Goal: Task Accomplishment & Management: Manage account settings

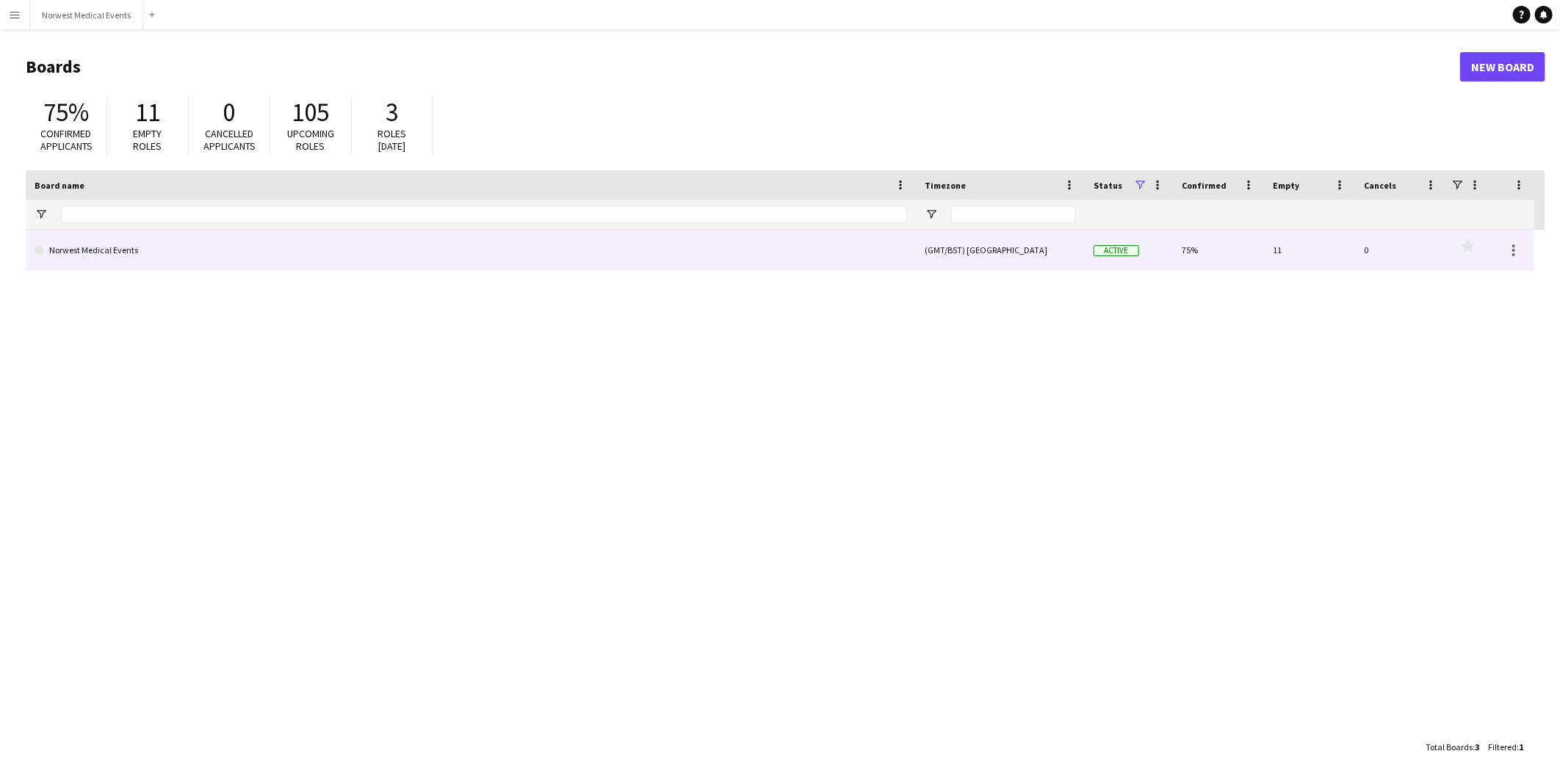
click at [194, 251] on link "Norwest Medical Events" at bounding box center [471, 250] width 873 height 41
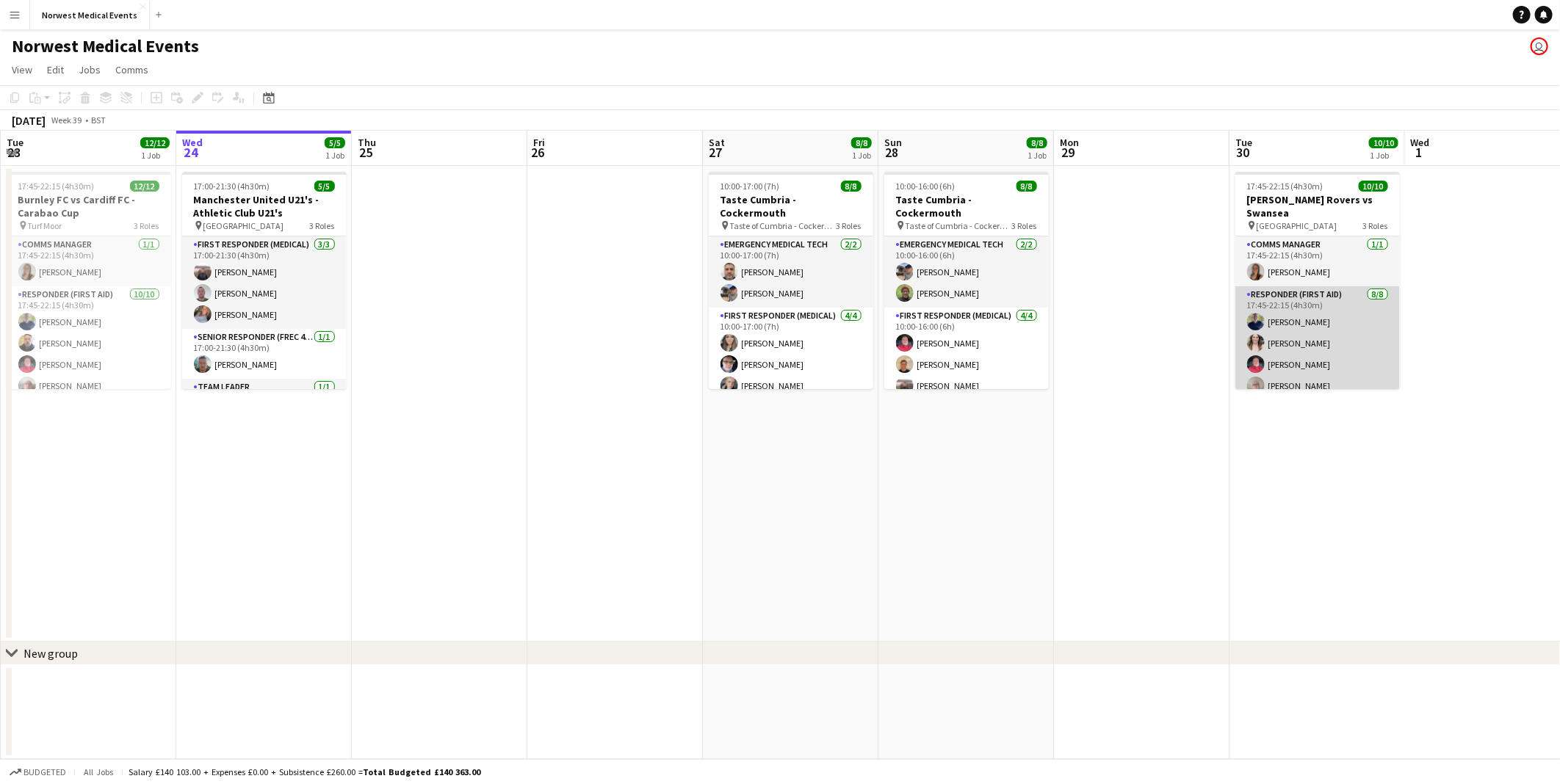
scroll to position [133, 0]
click at [1288, 322] on app-card-role "Responder (First Aid) [DATE] 17:45-22:15 (4h30m) [PERSON_NAME] [PERSON_NAME] [P…" at bounding box center [1318, 252] width 165 height 199
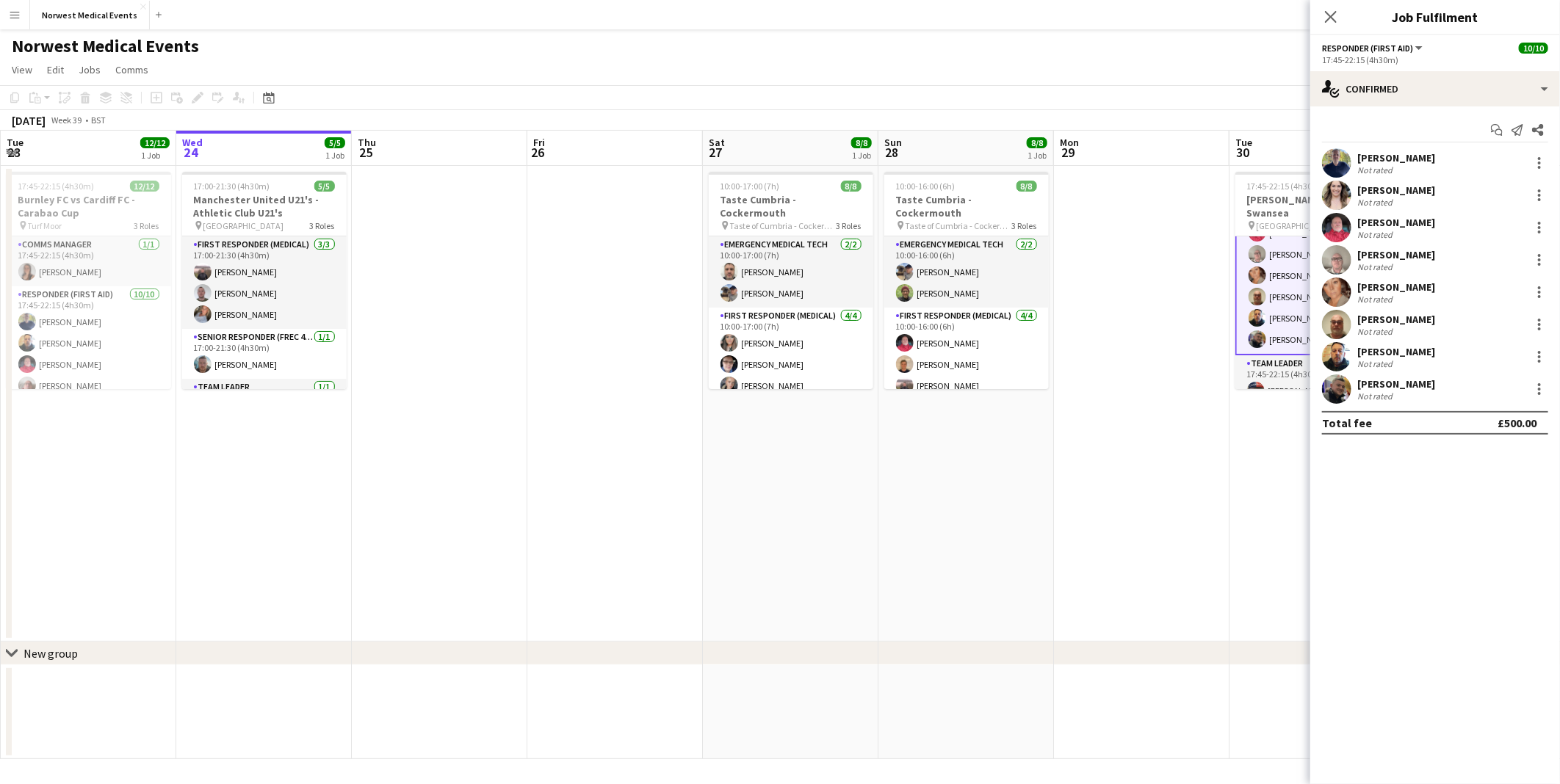
scroll to position [134, 0]
click at [1406, 99] on div "single-neutral-actions-check-2 Confirmed" at bounding box center [1435, 89] width 250 height 35
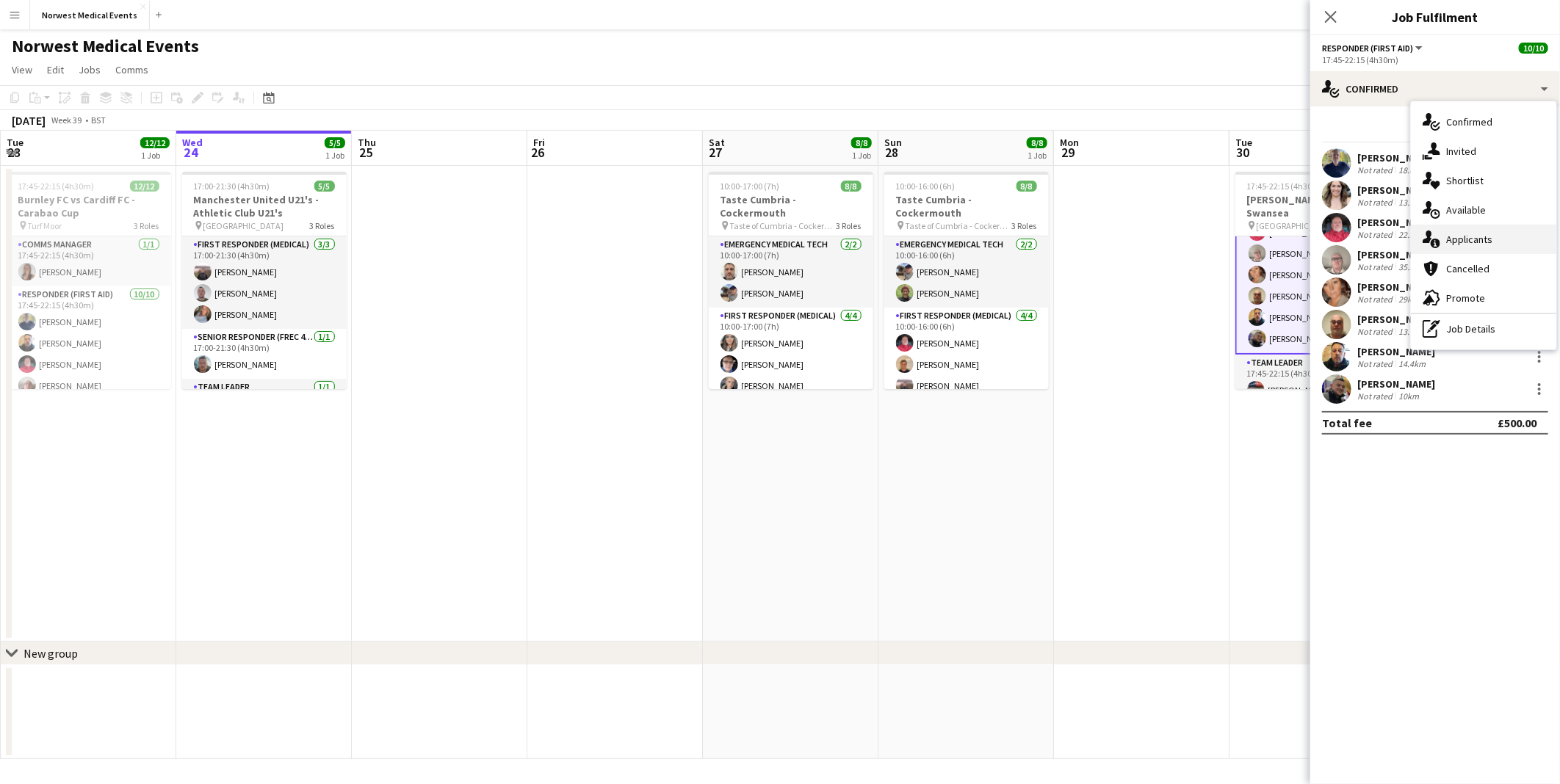
click at [1495, 238] on div "single-neutral-actions-information Applicants" at bounding box center [1484, 239] width 145 height 29
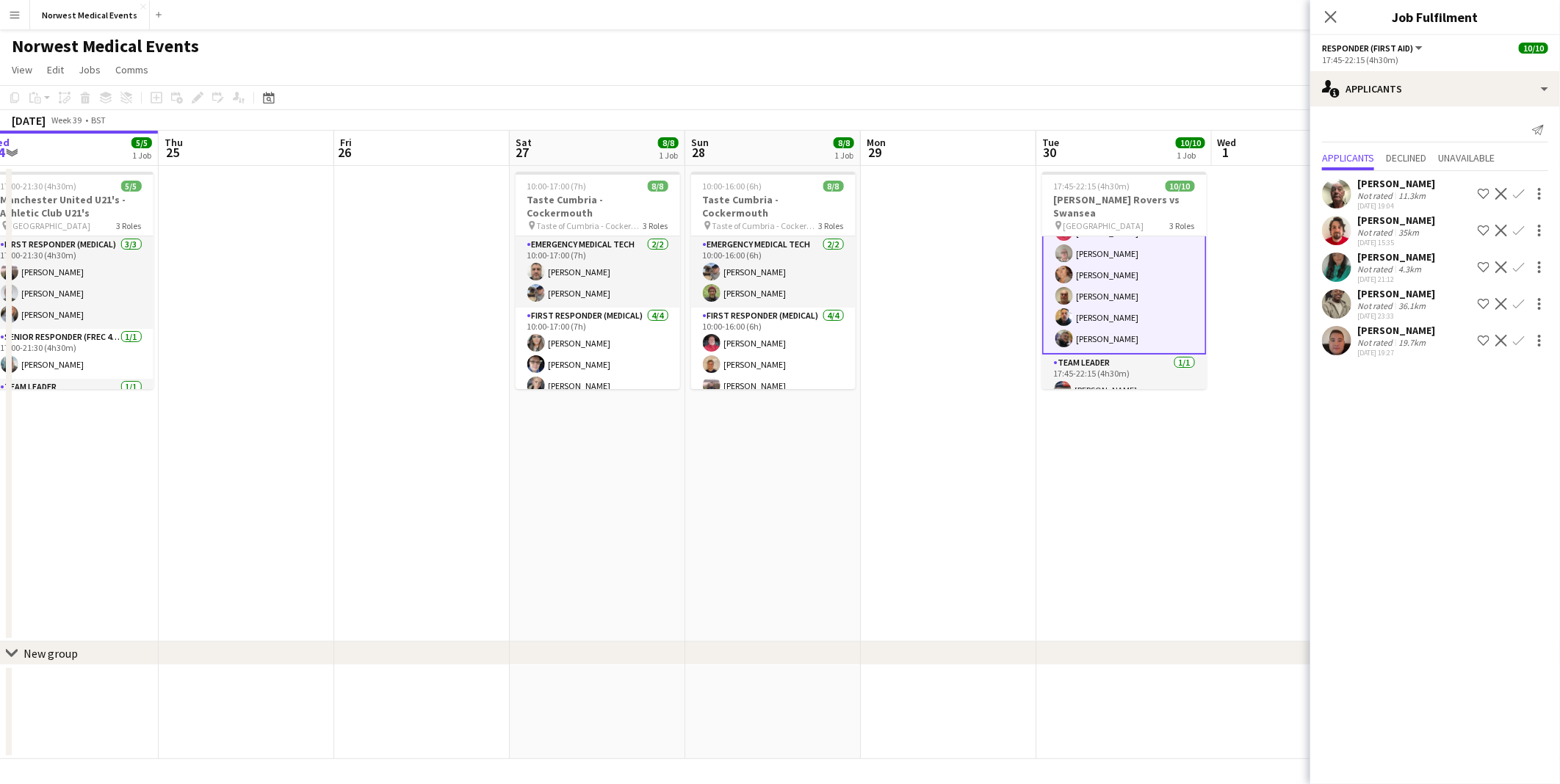
scroll to position [0, 560]
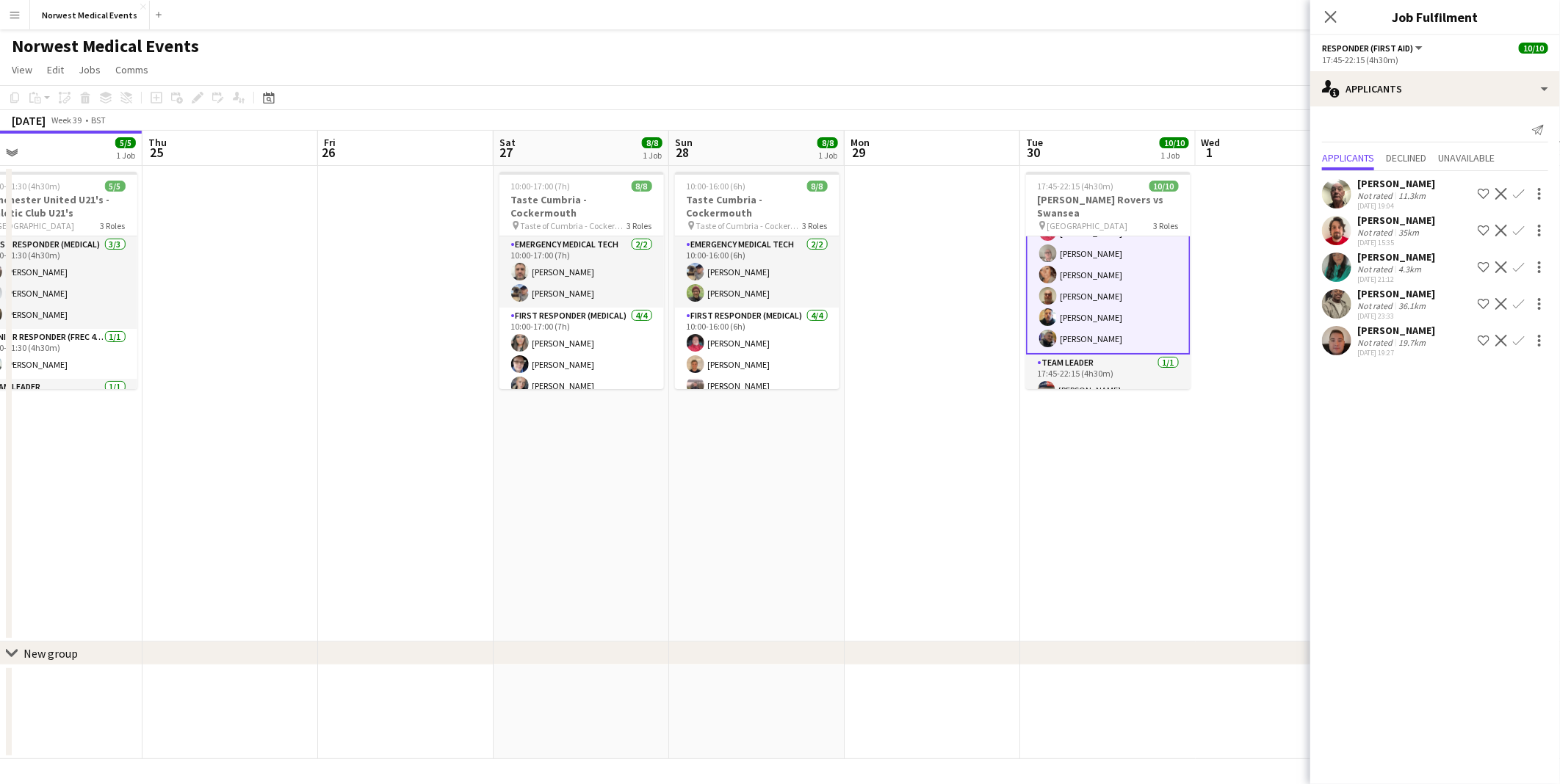
drag, startPoint x: 1179, startPoint y: 502, endPoint x: 970, endPoint y: 479, distance: 210.3
click at [970, 479] on app-calendar-viewport "Sun 21 Mon 22 Tue 23 12/12 1 Job Wed 24 5/5 1 Job Thu 25 Fri 26 Sat 27 8/8 1 Jo…" at bounding box center [780, 445] width 1560 height 629
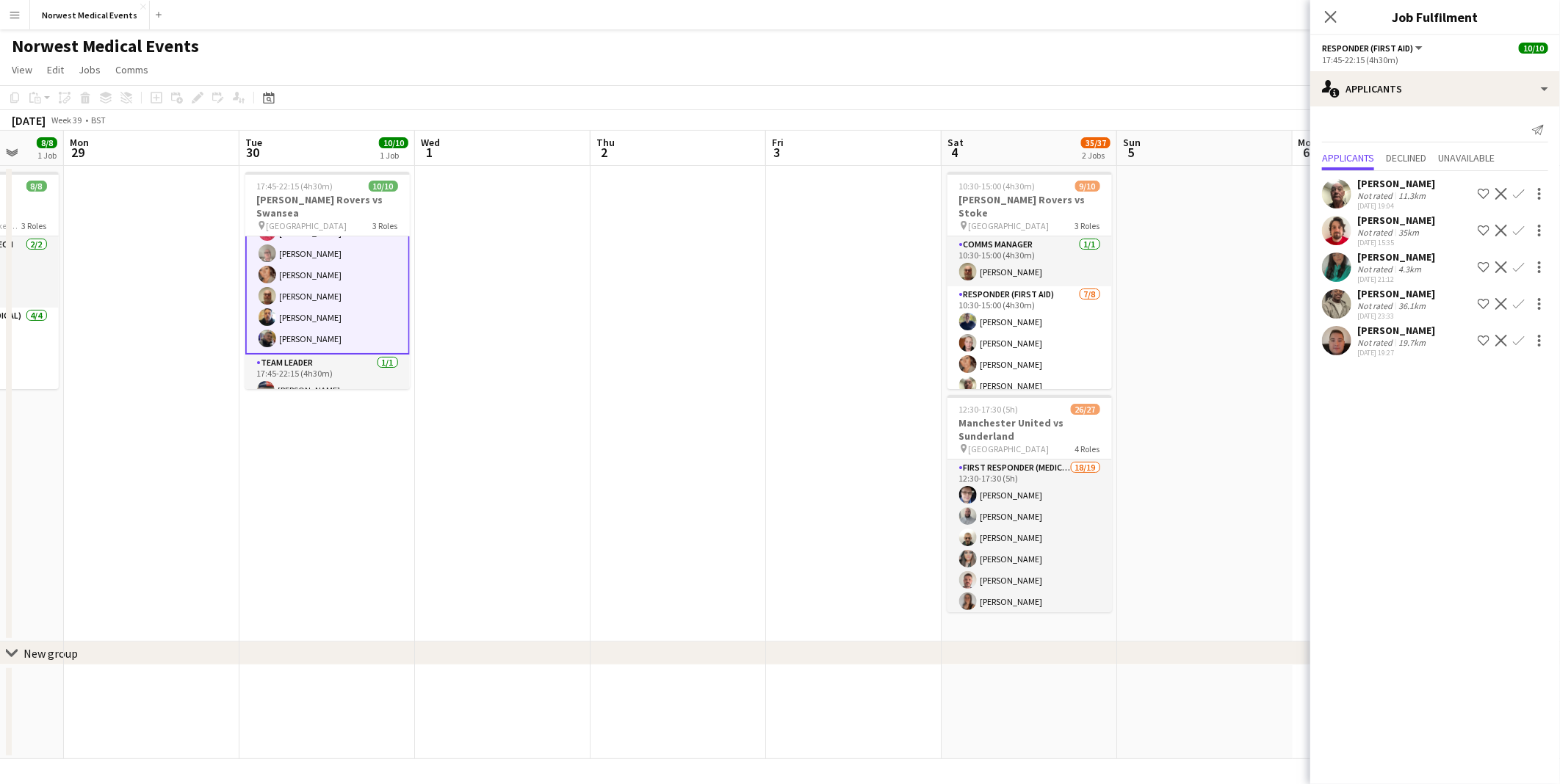
scroll to position [0, 464]
drag, startPoint x: 1184, startPoint y: 531, endPoint x: 400, endPoint y: 509, distance: 784.3
click at [400, 509] on app-calendar-viewport "Fri 26 Sat 27 8/8 1 Job Sun 28 8/8 1 Job Mon 29 Tue 30 10/10 1 Job Wed 1 Thu 2 …" at bounding box center [780, 445] width 1560 height 629
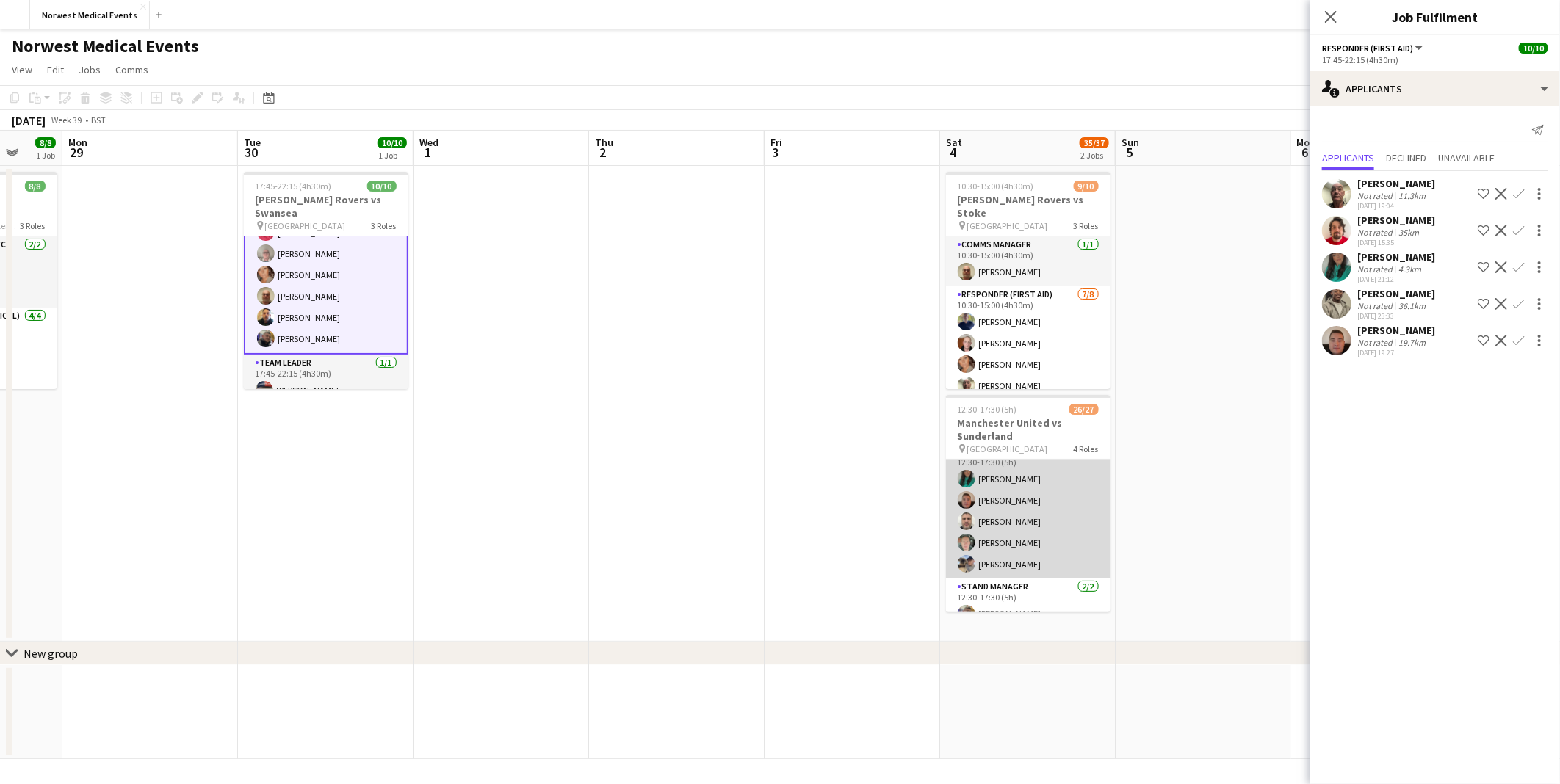
scroll to position [538, 0]
click at [1025, 505] on app-card-role "Senior Responder (FREC 4 or Above) [DATE] 12:30-17:30 (5h) [PERSON_NAME] [PERSO…" at bounding box center [1028, 474] width 165 height 135
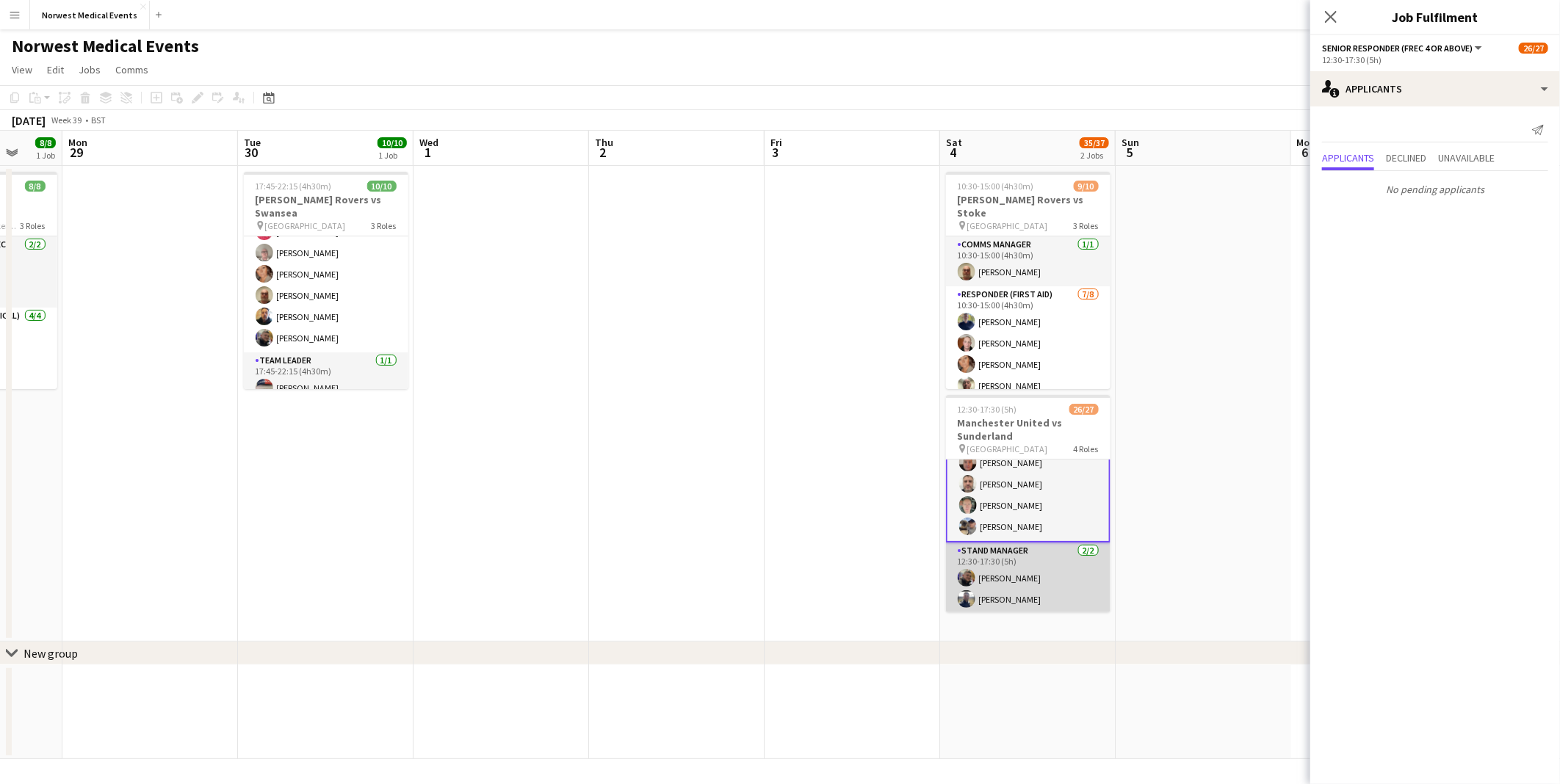
click at [1030, 569] on app-card-role "Stand Manager [DATE] 12:30-17:30 (5h) [PERSON_NAME] [PERSON_NAME]" at bounding box center [1028, 578] width 165 height 72
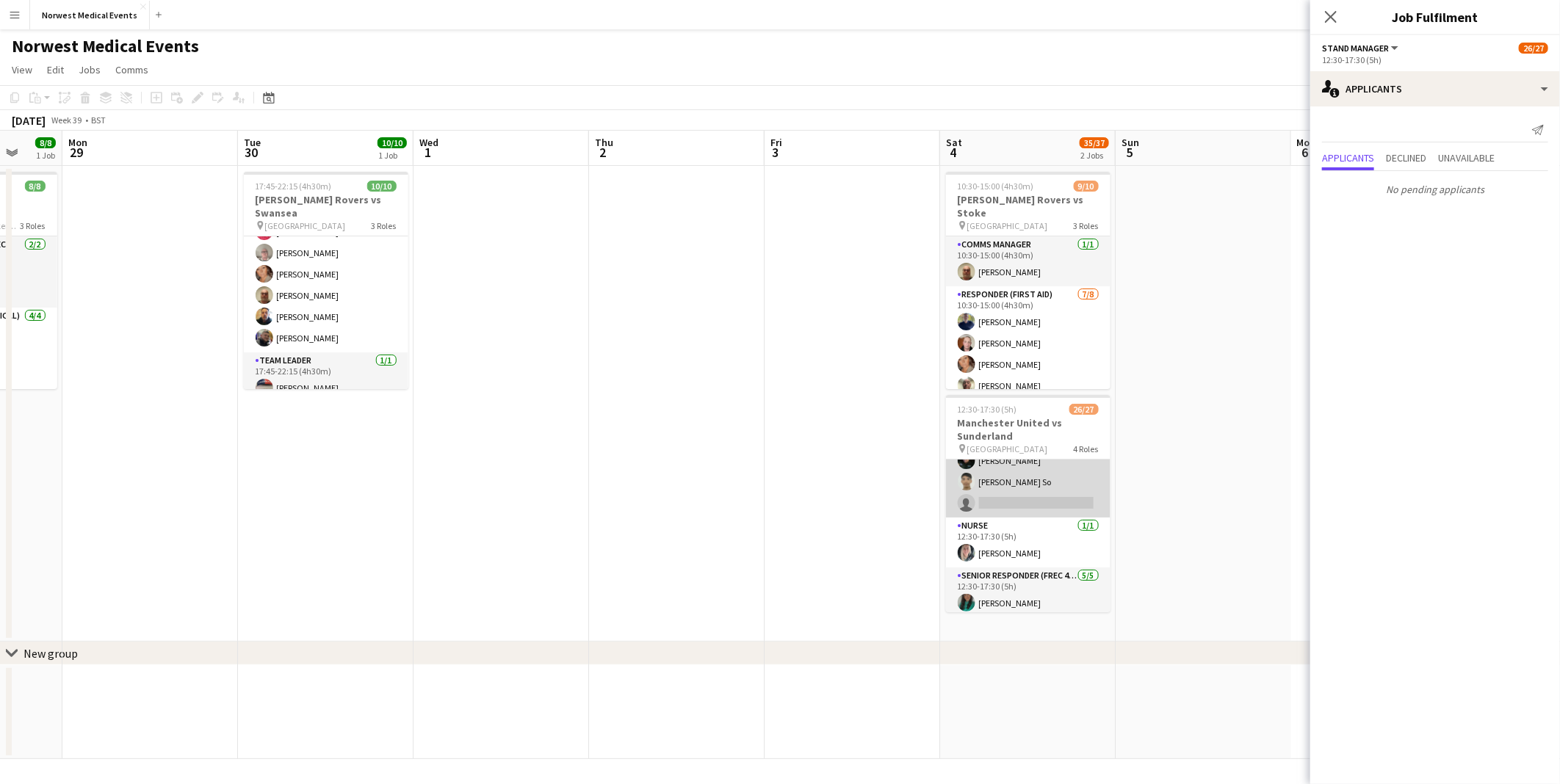
scroll to position [539, 0]
click at [1021, 485] on app-card-role "Senior Responder (FREC 4 or Above) [DATE] 12:30-17:30 (5h) [PERSON_NAME] [PERSO…" at bounding box center [1028, 472] width 165 height 135
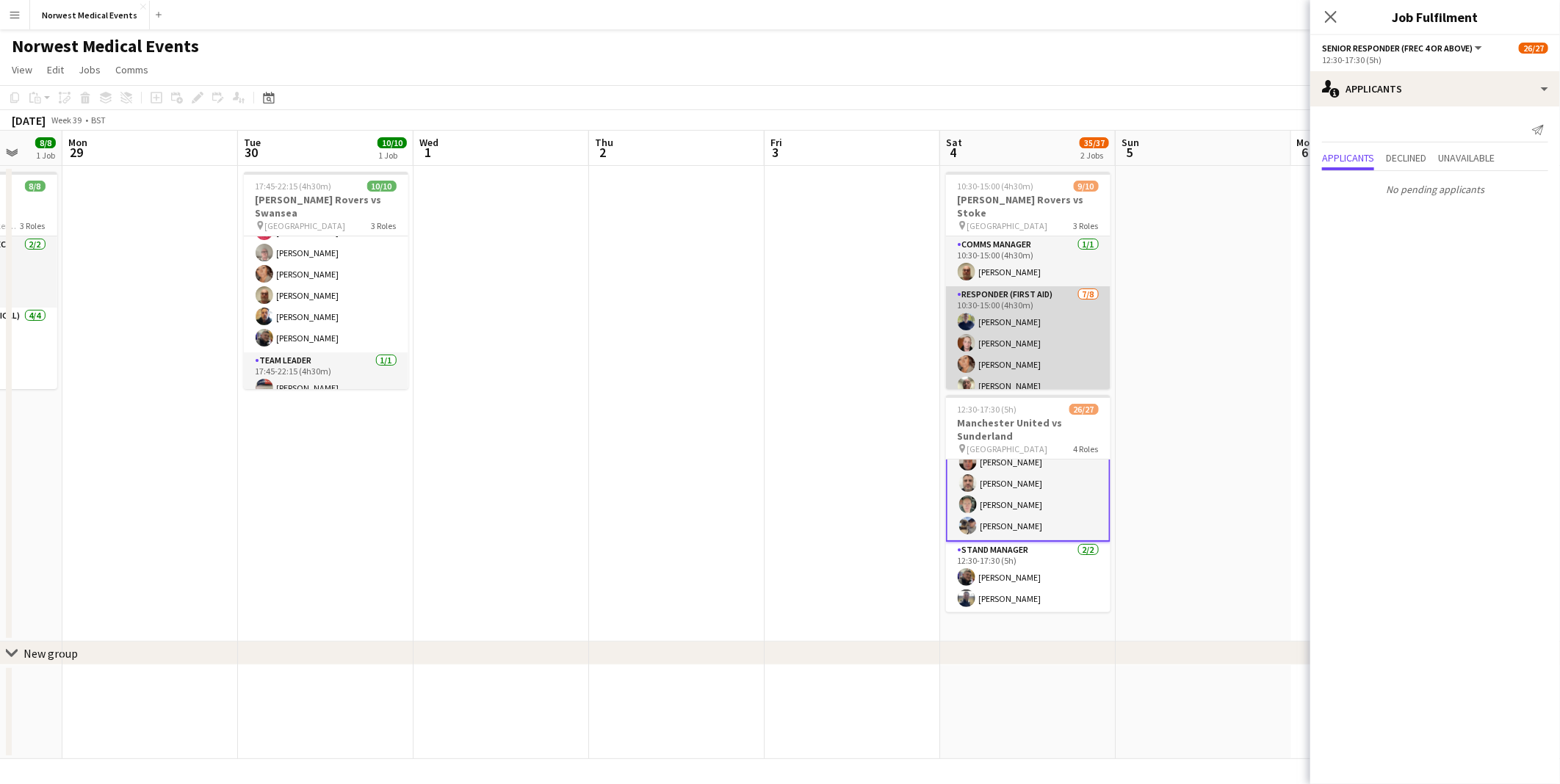
click at [1058, 286] on app-card-role "Responder (First Aid) [DATE] 10:30-15:00 (4h30m) [PERSON_NAME] [PERSON_NAME] [P…" at bounding box center [1028, 385] width 165 height 199
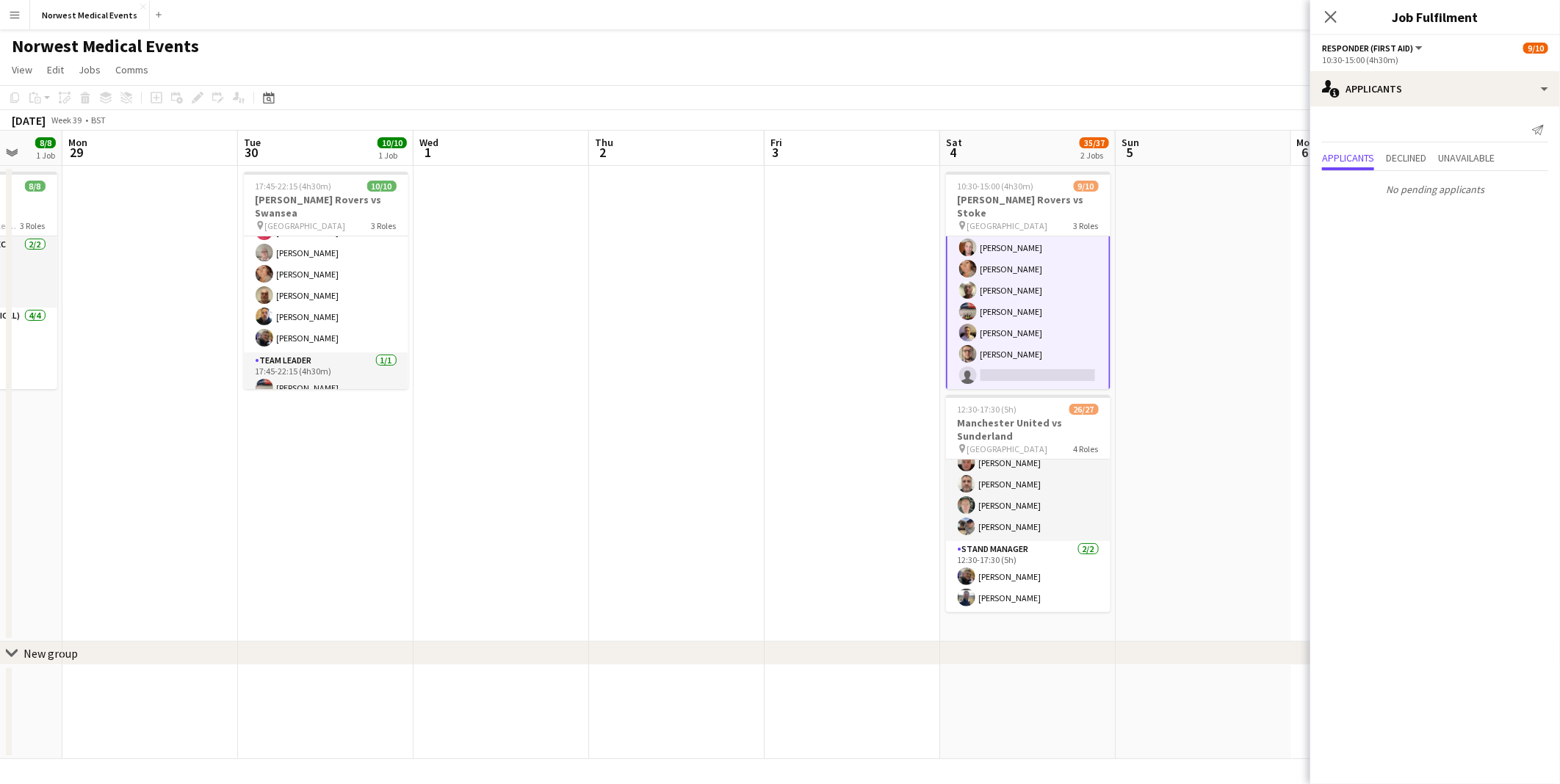
scroll to position [135, 0]
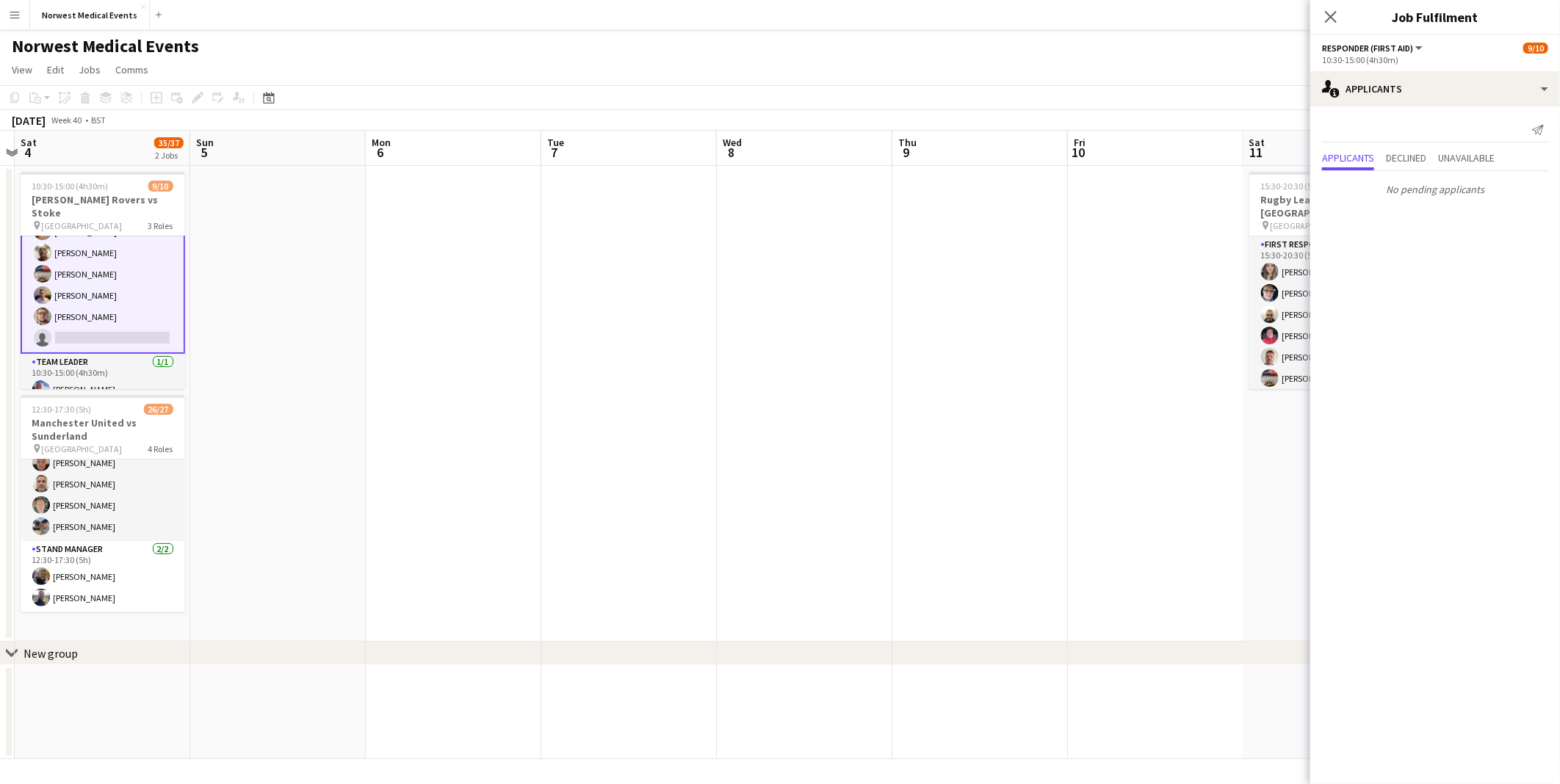
drag, startPoint x: 1011, startPoint y: 373, endPoint x: 246, endPoint y: 373, distance: 765.0
click at [246, 373] on app-calendar-viewport "Wed 1 Thu 2 Fri 3 Sat 4 35/37 2 Jobs Sun 5 Mon 6 Tue 7 Wed 8 Thu 9 Fri 10 Sat 1…" at bounding box center [780, 445] width 1560 height 629
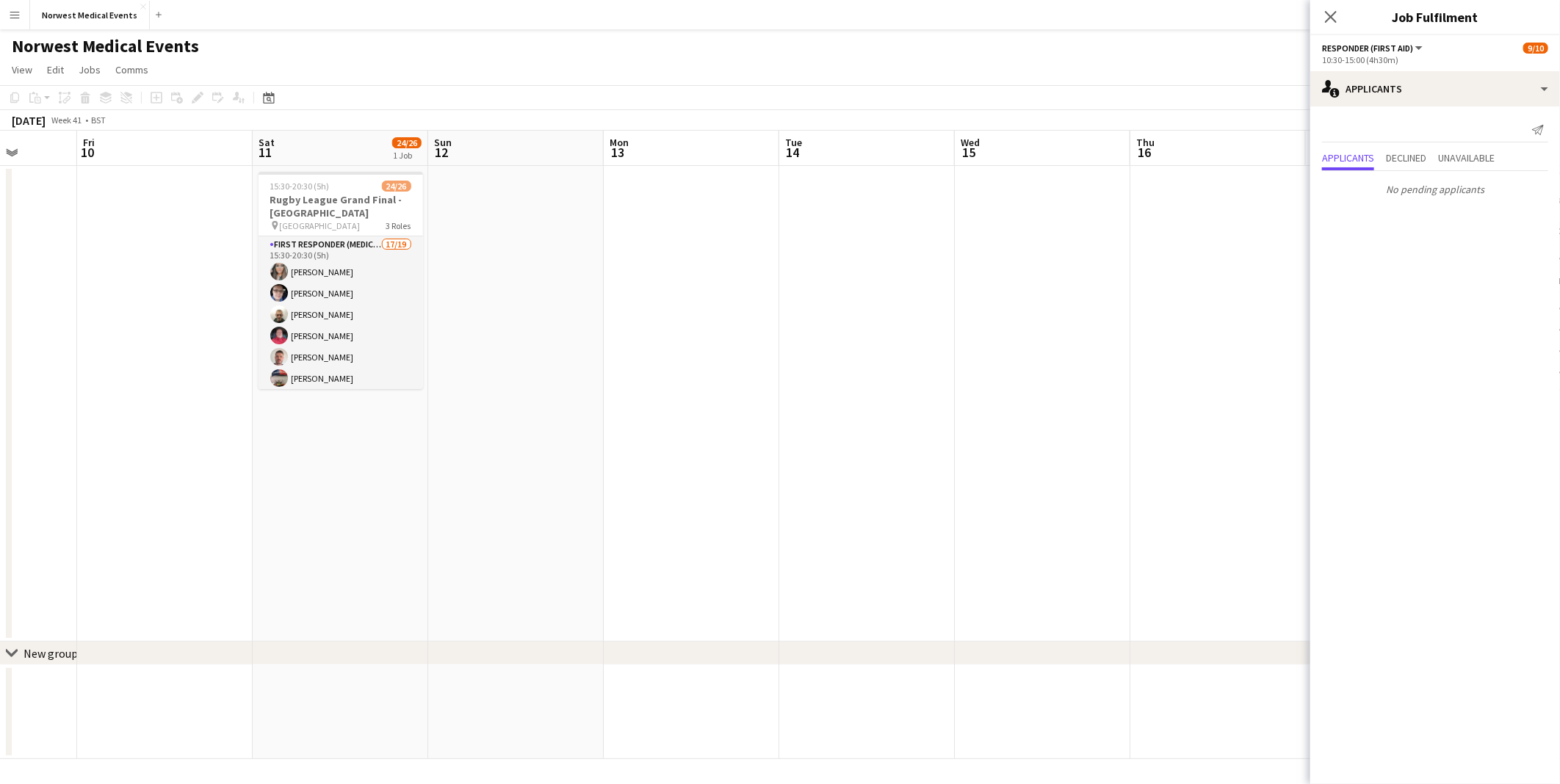
scroll to position [0, 456]
drag, startPoint x: 1104, startPoint y: 386, endPoint x: 128, endPoint y: 355, distance: 976.5
click at [128, 355] on app-calendar-viewport "Tue 7 Wed 8 Thu 9 Fri 10 Sat 11 24/26 1 Job Sun 12 Mon 13 Tue 14 Wed 15 Thu 16 …" at bounding box center [780, 445] width 1560 height 629
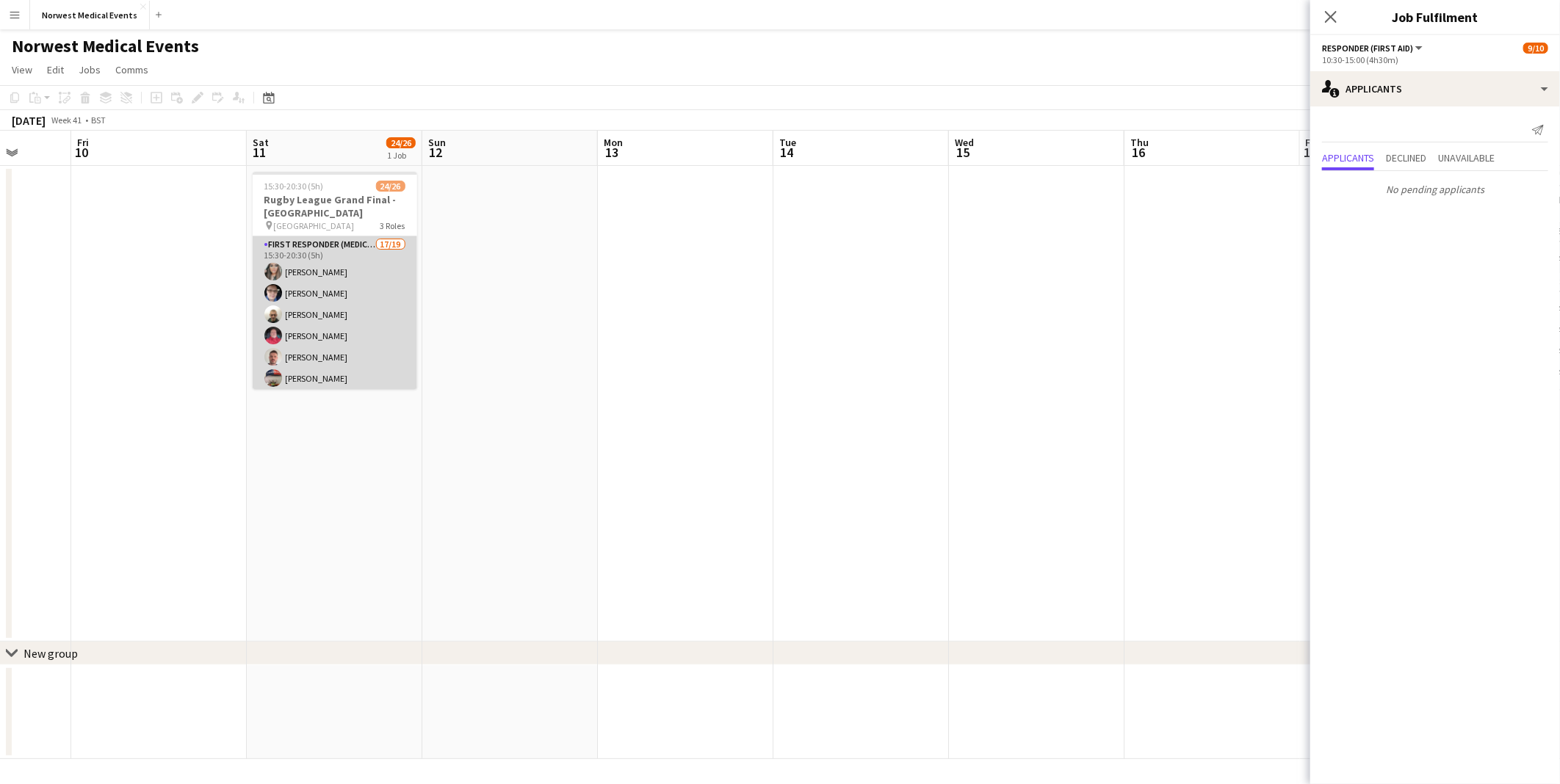
click at [343, 277] on app-card-role "First Responder (Medical) 17/19 15:30-20:30 (5h) [PERSON_NAME] [PERSON_NAME] [P…" at bounding box center [335, 452] width 165 height 433
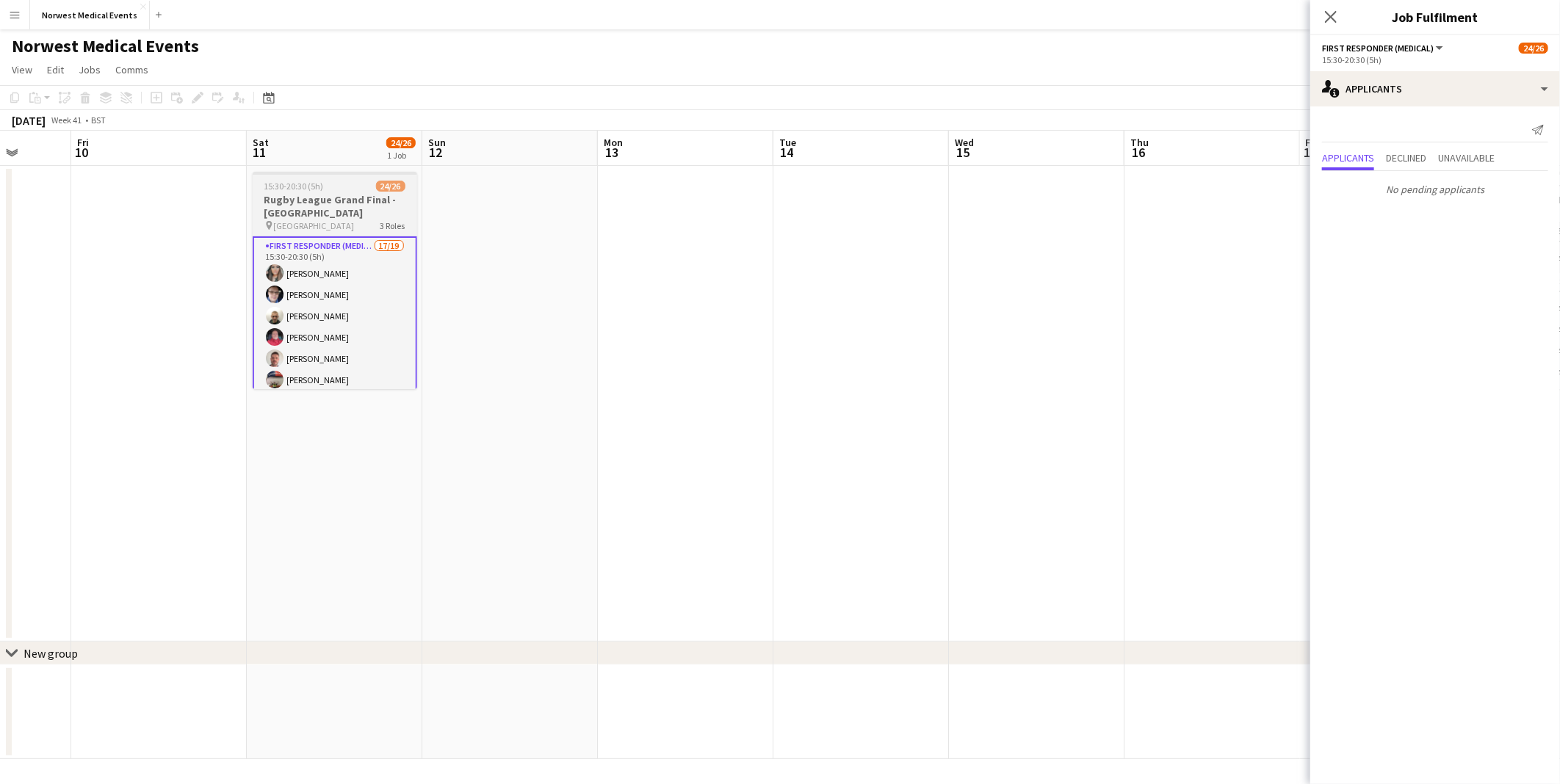
scroll to position [27, 0]
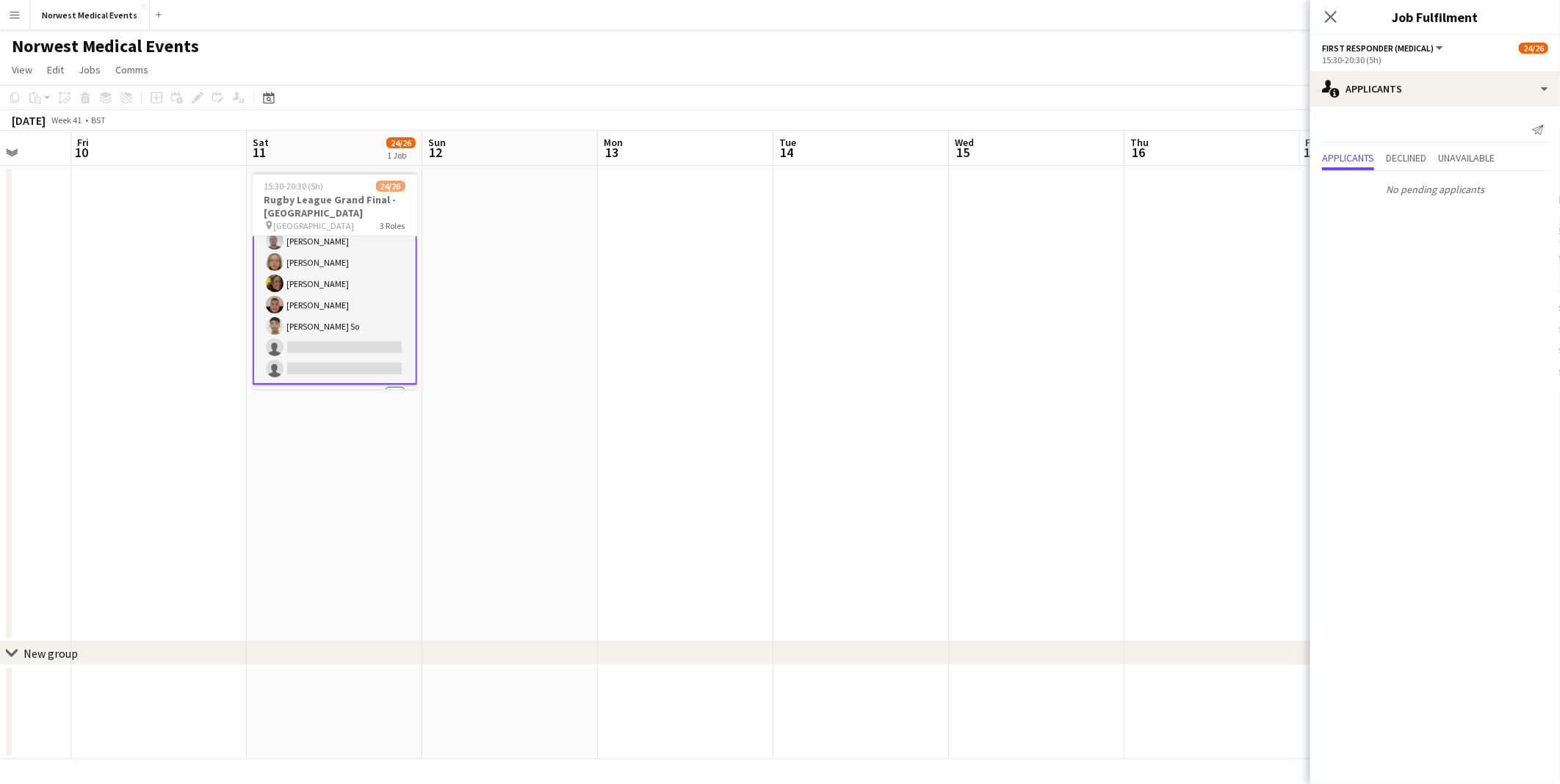
click at [369, 295] on app-card-role "First Responder (Medical) 17/19 15:30-20:30 (5h) [PERSON_NAME] [PERSON_NAME] [P…" at bounding box center [335, 166] width 165 height 436
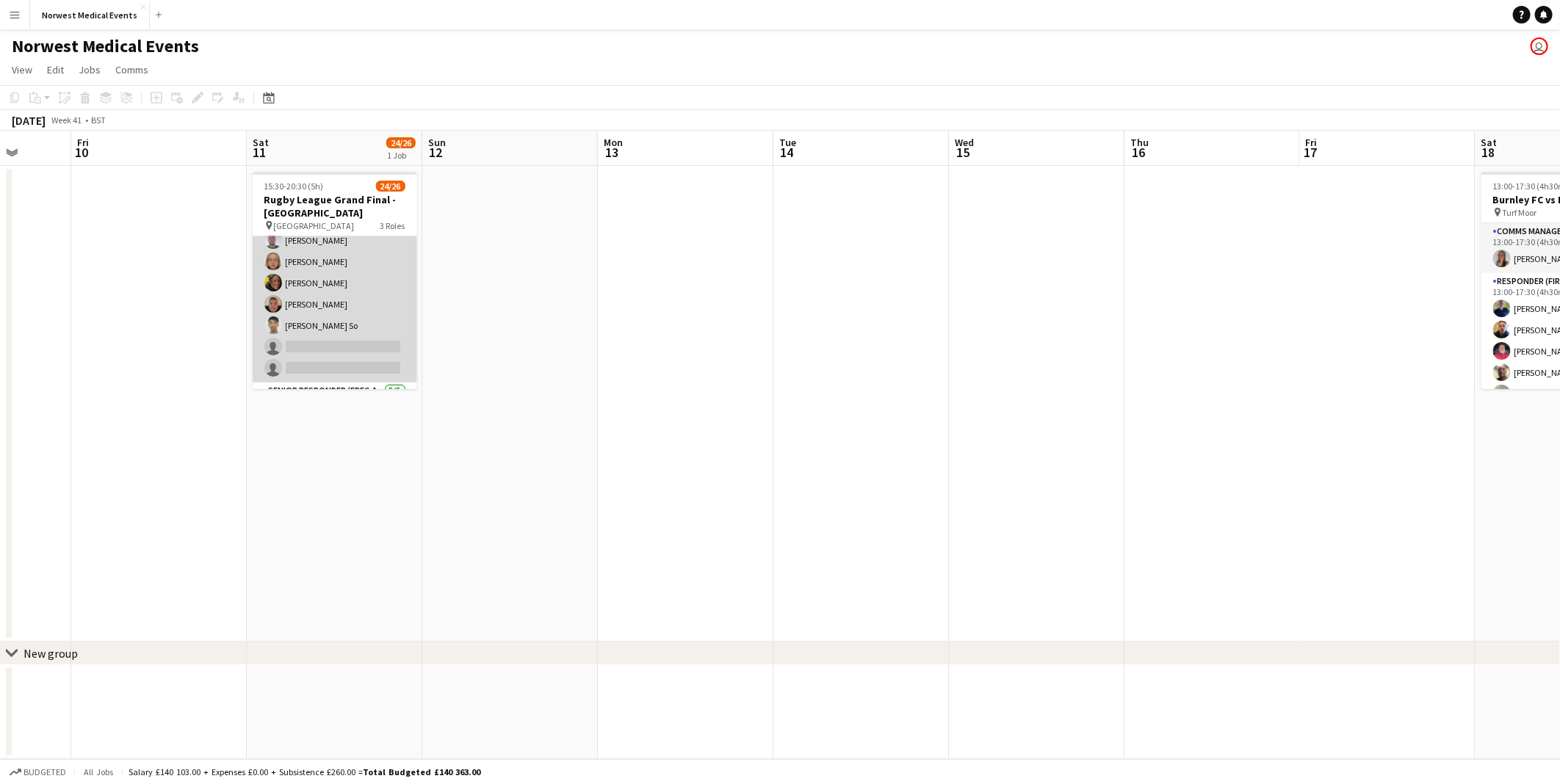
click at [369, 295] on app-card-role "First Responder (Medical) 17/19 15:30-20:30 (5h) [PERSON_NAME] [PERSON_NAME] [P…" at bounding box center [335, 165] width 165 height 433
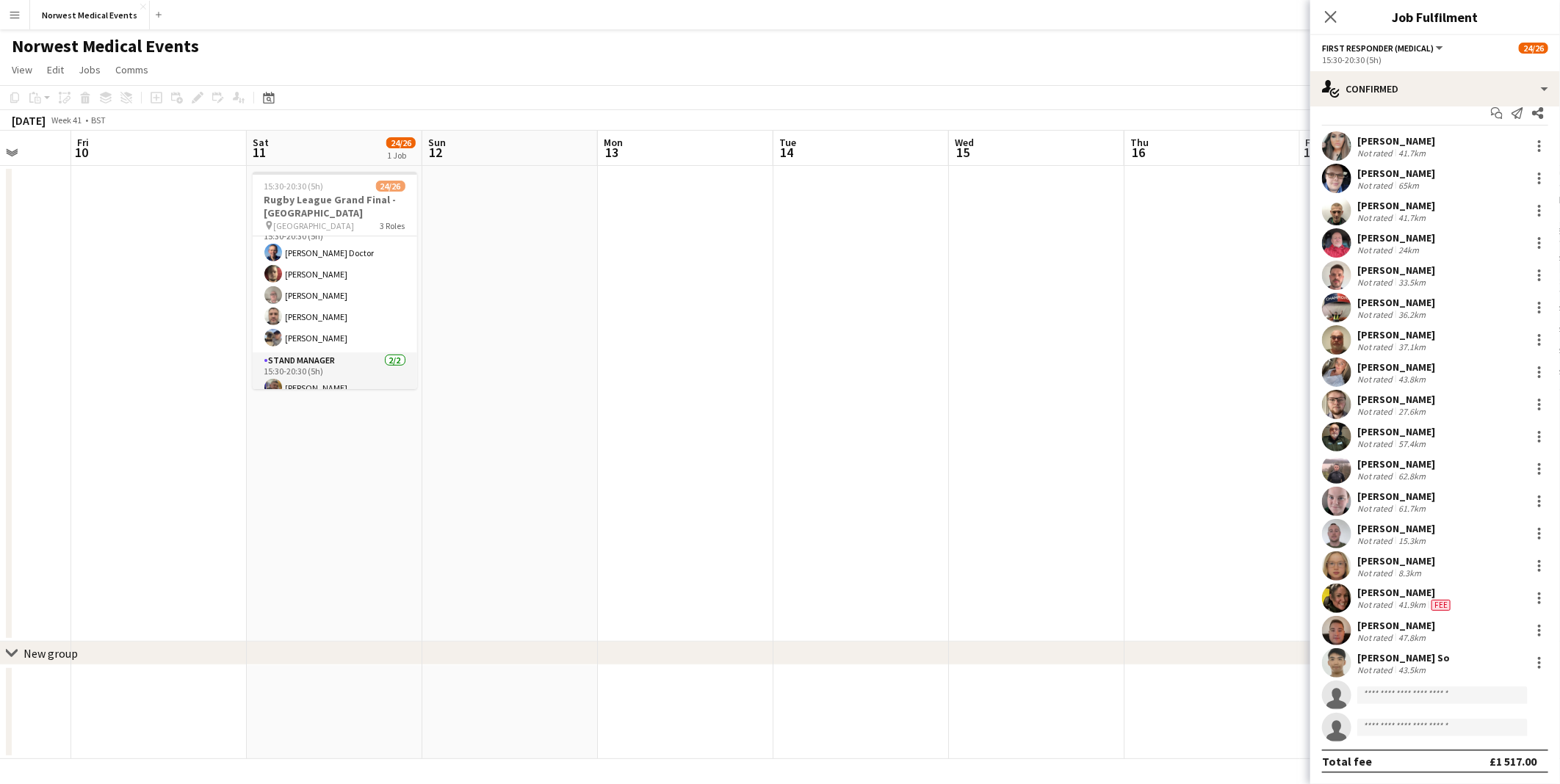
scroll to position [489, 0]
click at [352, 340] on app-card-role "Stand Manager [DATE] 15:30-20:30 (5h) [PERSON_NAME] [PERSON_NAME]" at bounding box center [335, 355] width 165 height 72
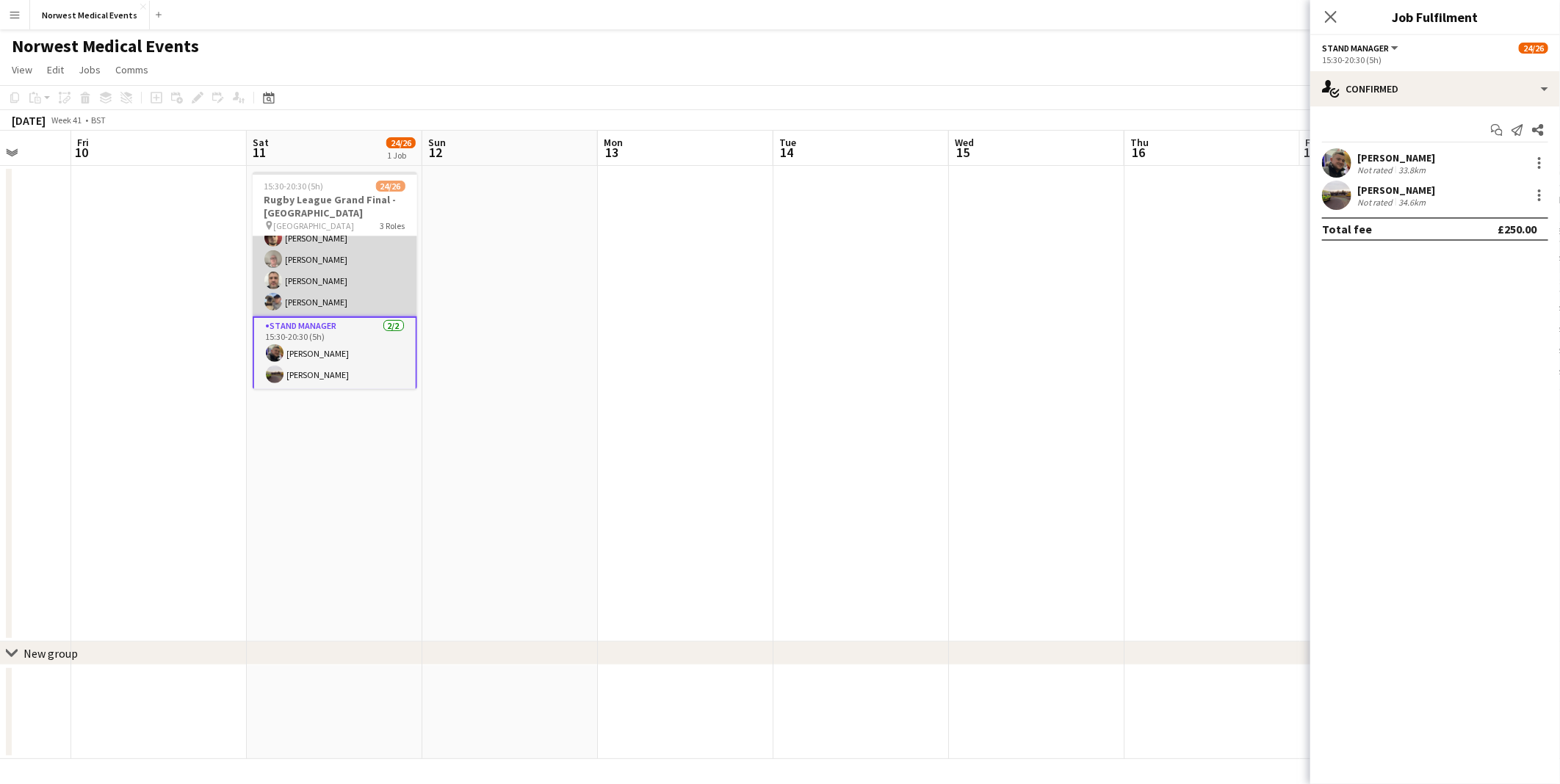
click at [372, 275] on app-card-role "Senior Responder (FREC 4 or Above) [DATE] 15:30-20:30 (5h) [PERSON_NAME] Doctor…" at bounding box center [335, 249] width 165 height 135
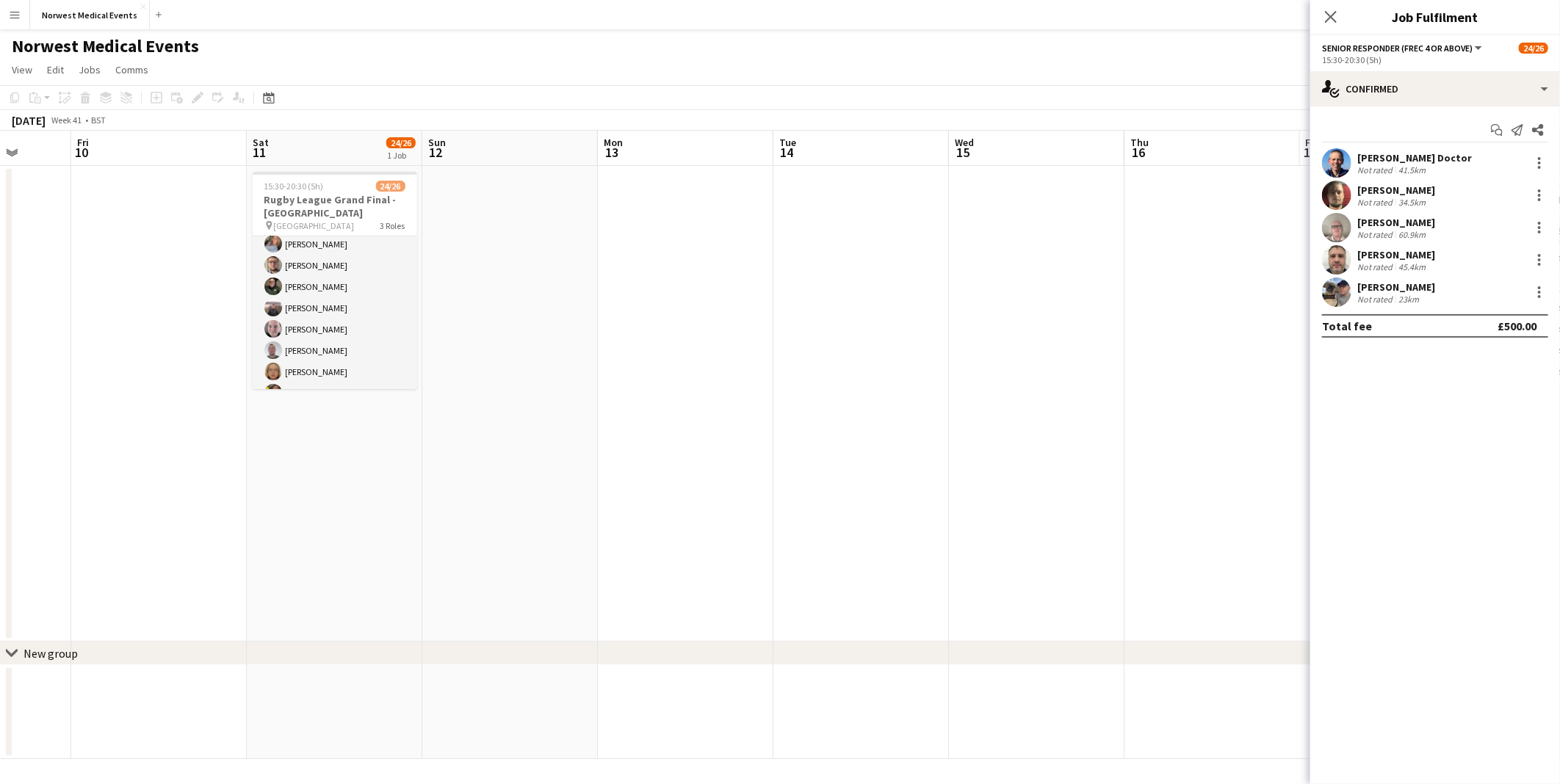
scroll to position [0, 0]
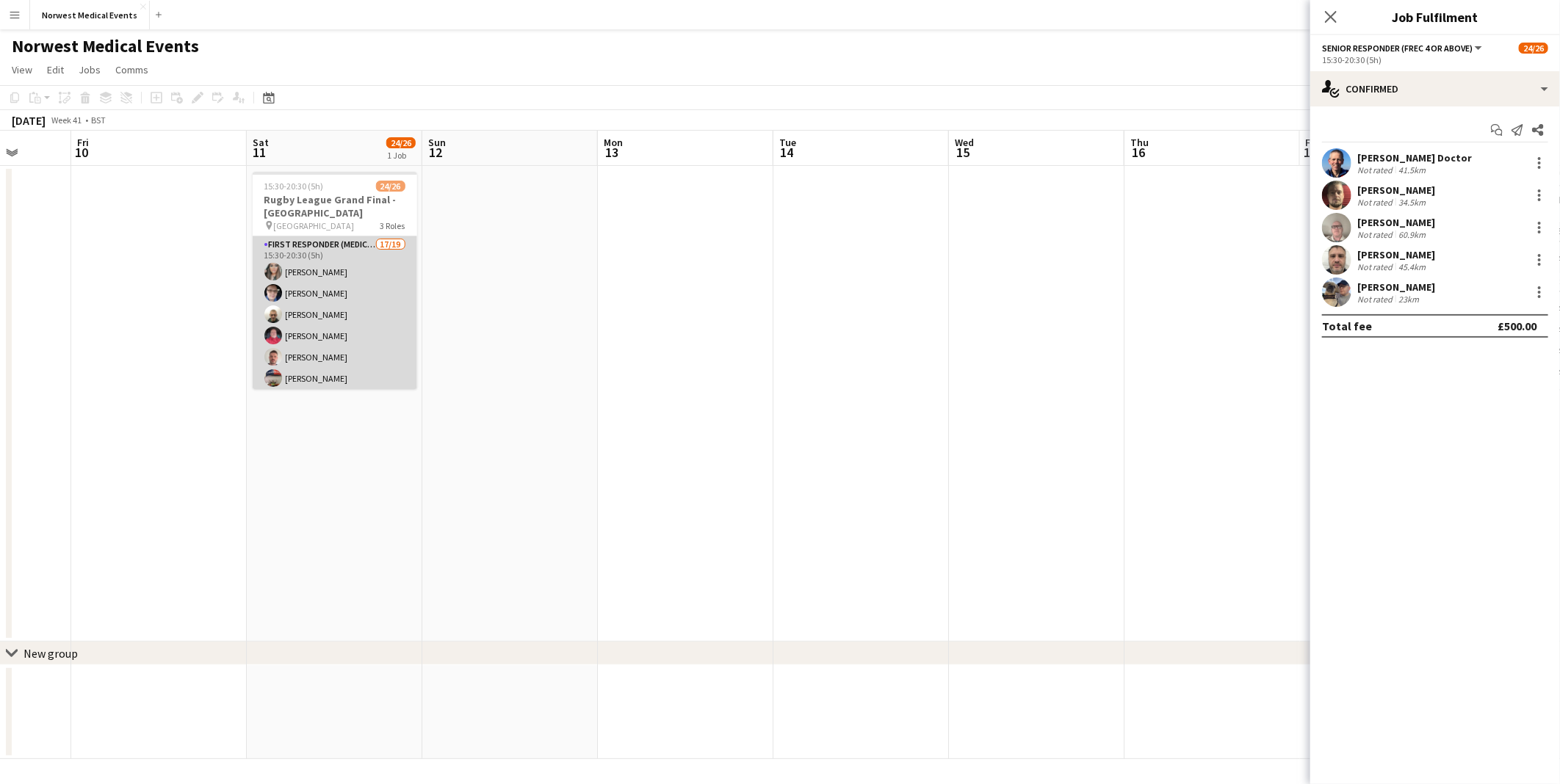
click at [386, 282] on app-card-role "First Responder (Medical) 17/19 15:30-20:30 (5h) [PERSON_NAME] [PERSON_NAME] [P…" at bounding box center [335, 452] width 165 height 433
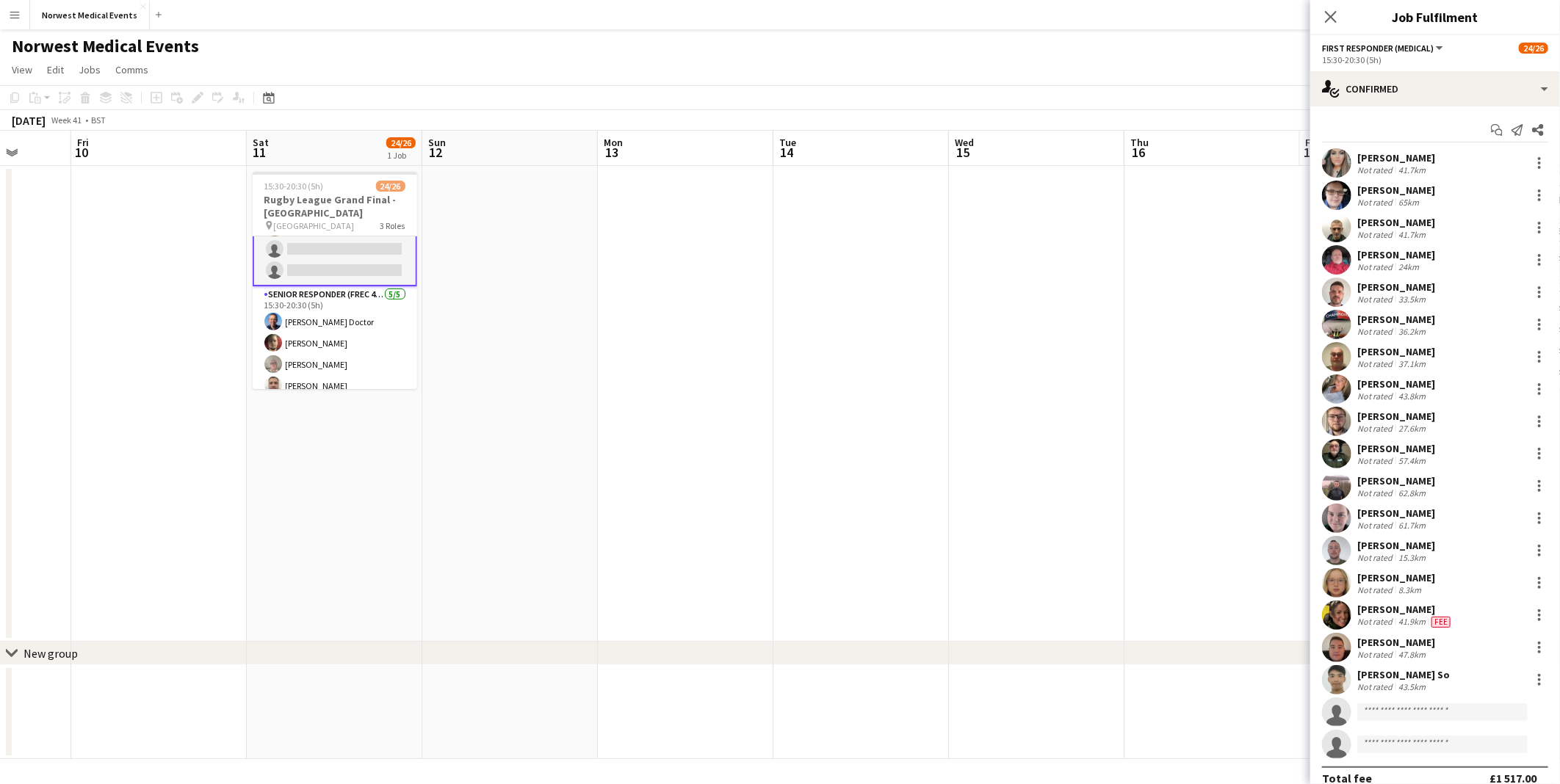
scroll to position [408, 0]
